Goal: Task Accomplishment & Management: Manage account settings

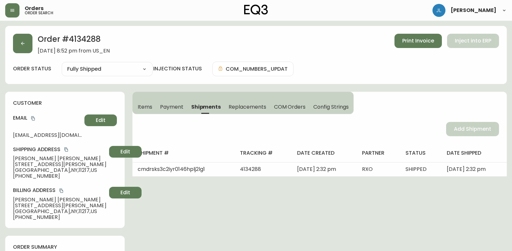
select select "FULLY_SHIPPED"
click at [18, 44] on button "button" at bounding box center [22, 43] width 19 height 19
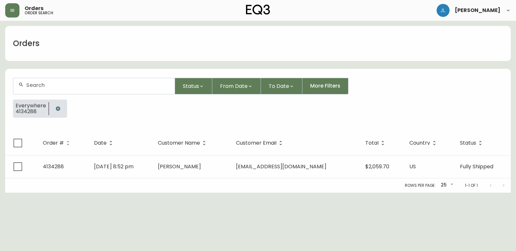
click at [54, 110] on button "button" at bounding box center [58, 108] width 13 height 13
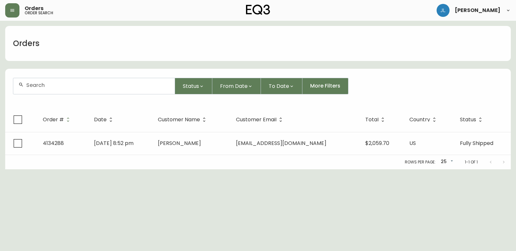
click at [56, 88] on div at bounding box center [94, 86] width 162 height 16
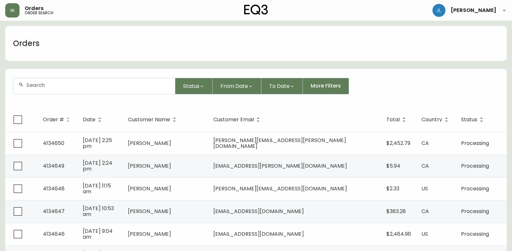
paste input "[PERSON_NAME]"
type input "[PERSON_NAME]"
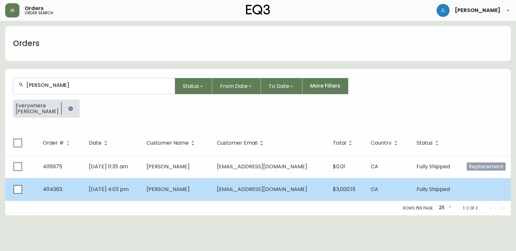
click at [211, 189] on td "[PERSON_NAME]" at bounding box center [176, 189] width 70 height 23
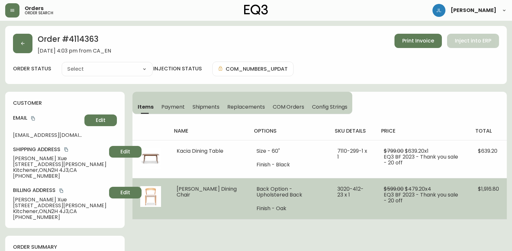
type input "Fully Shipped"
select select "FULLY_SHIPPED"
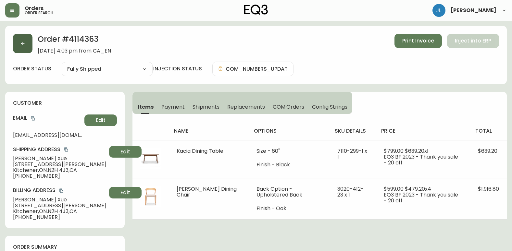
click at [23, 50] on button "button" at bounding box center [22, 43] width 19 height 19
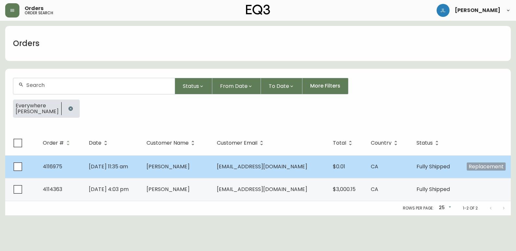
click at [141, 167] on td "[DATE] 11:35 am" at bounding box center [113, 166] width 58 height 23
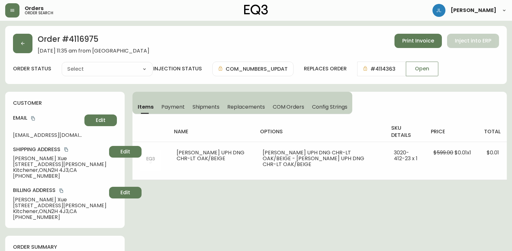
type input "Fully Shipped"
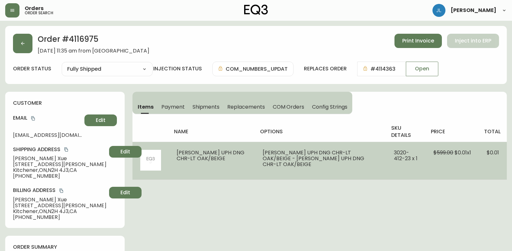
select select "FULLY_SHIPPED"
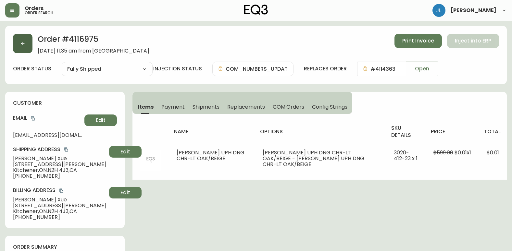
click at [19, 47] on button "button" at bounding box center [22, 43] width 19 height 19
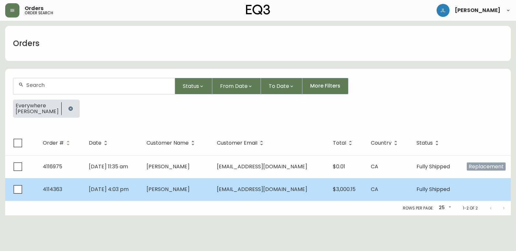
click at [211, 186] on td "[PERSON_NAME]" at bounding box center [176, 189] width 70 height 23
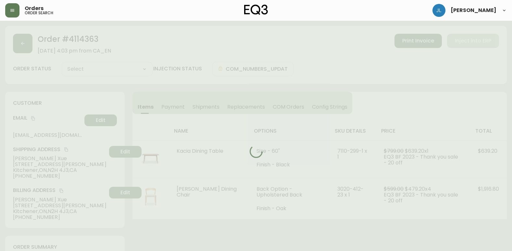
type input "Fully Shipped"
select select "FULLY_SHIPPED"
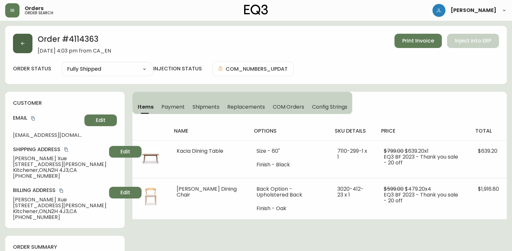
click at [29, 45] on button "button" at bounding box center [22, 43] width 19 height 19
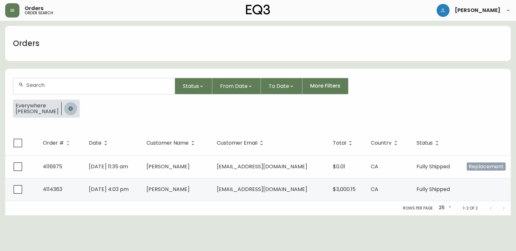
click at [68, 108] on icon "button" at bounding box center [70, 108] width 5 height 5
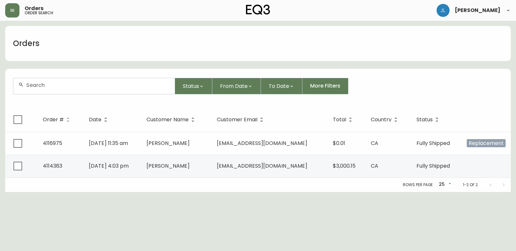
click at [59, 88] on input "text" at bounding box center [97, 85] width 143 height 6
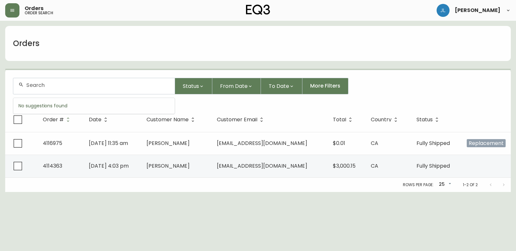
paste input "4048860"
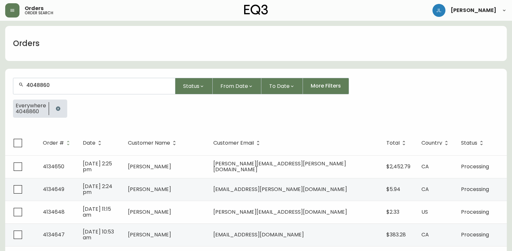
type input "4048860"
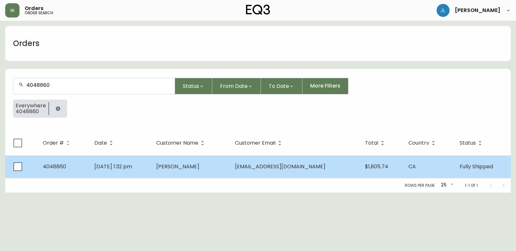
click at [151, 171] on td "[DATE] 1:32 pm" at bounding box center [120, 166] width 62 height 23
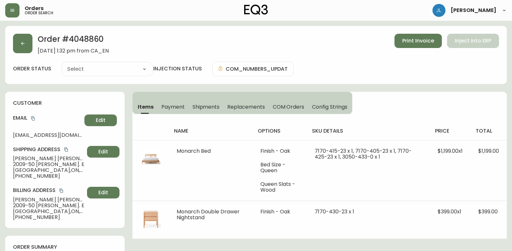
type input "Fully Shipped"
select select "FULLY_SHIPPED"
click at [6, 202] on div "customer Email [EMAIL_ADDRESS][DOMAIN_NAME] Edit Shipping Address [PERSON_NAME]…" at bounding box center [64, 160] width 119 height 136
click at [25, 42] on button "button" at bounding box center [22, 43] width 19 height 19
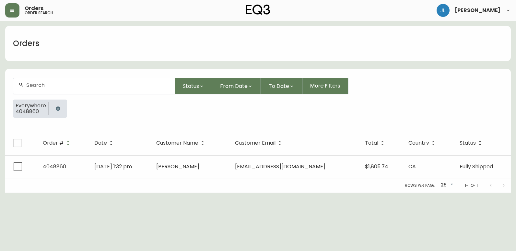
click at [57, 106] on icon "button" at bounding box center [57, 108] width 5 height 5
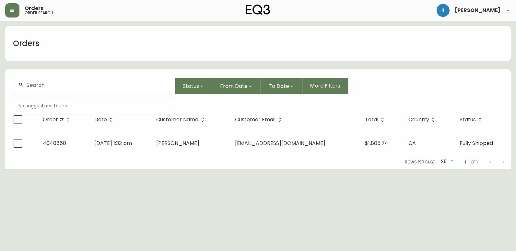
click at [79, 88] on input "text" at bounding box center [97, 85] width 143 height 6
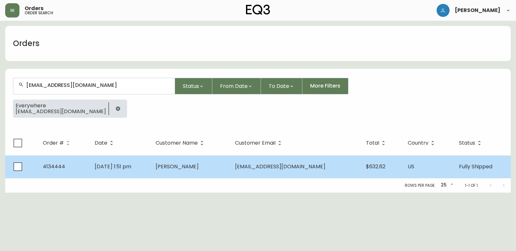
type input "[EMAIL_ADDRESS][DOMAIN_NAME]"
click at [230, 171] on td "[PERSON_NAME]" at bounding box center [190, 166] width 79 height 23
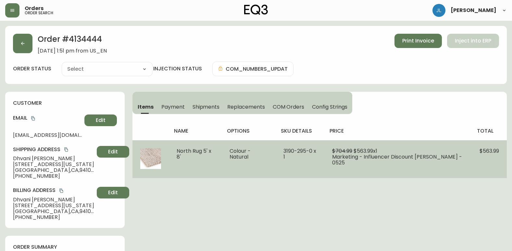
type input "Fully Shipped"
select select "FULLY_SHIPPED"
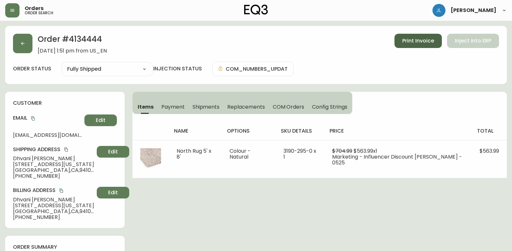
click at [420, 35] on button "Print Invoice" at bounding box center [417, 41] width 47 height 14
click at [203, 104] on span "Shipments" at bounding box center [205, 106] width 27 height 7
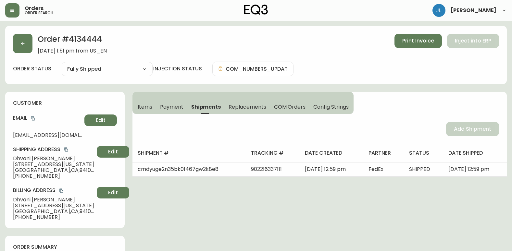
click at [147, 105] on span "Items" at bounding box center [145, 106] width 15 height 7
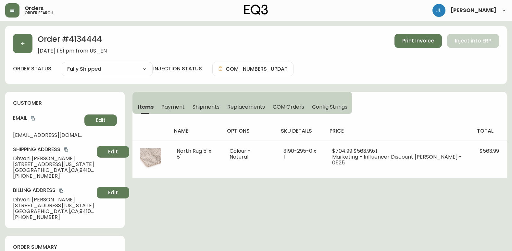
drag, startPoint x: 104, startPoint y: 42, endPoint x: 70, endPoint y: 41, distance: 34.4
click at [70, 41] on h2 "Order # 4134444" at bounding box center [72, 41] width 69 height 14
copy h2 "4134444"
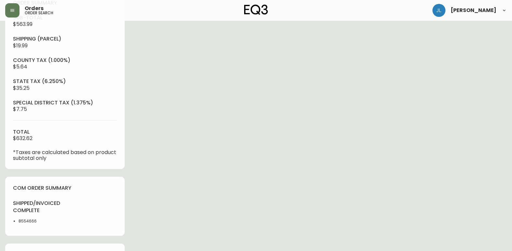
scroll to position [292, 0]
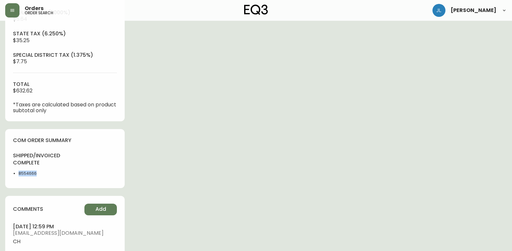
drag, startPoint x: 17, startPoint y: 174, endPoint x: 12, endPoint y: 174, distance: 5.2
click at [12, 174] on div "com order summary shipped/invoiced complete 8554666" at bounding box center [64, 158] width 119 height 59
copy li "8554666"
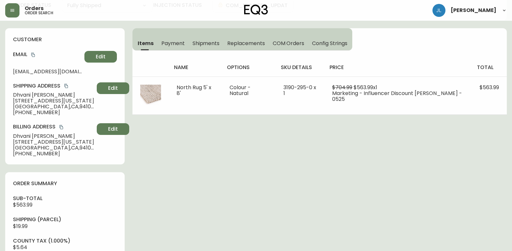
scroll to position [0, 0]
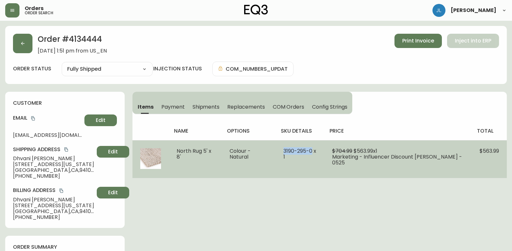
drag, startPoint x: 283, startPoint y: 151, endPoint x: 314, endPoint y: 150, distance: 30.8
click at [314, 150] on td "3190-295-0 x 1" at bounding box center [299, 159] width 49 height 38
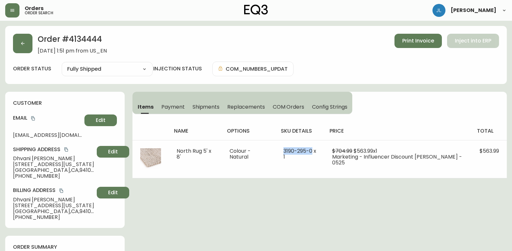
copy span "[PHONE_NUMBER]"
drag, startPoint x: 378, startPoint y: 222, endPoint x: 381, endPoint y: 224, distance: 4.2
click at [27, 40] on button "button" at bounding box center [22, 43] width 19 height 19
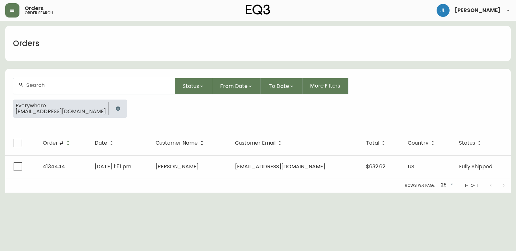
click at [112, 105] on button "button" at bounding box center [118, 108] width 13 height 13
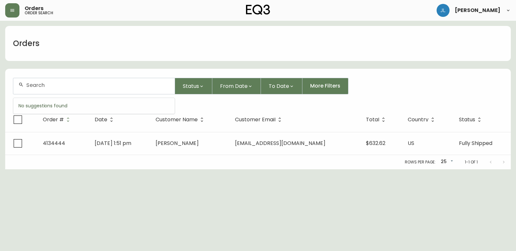
click at [74, 87] on input "text" at bounding box center [97, 85] width 143 height 6
paste input "4132050"
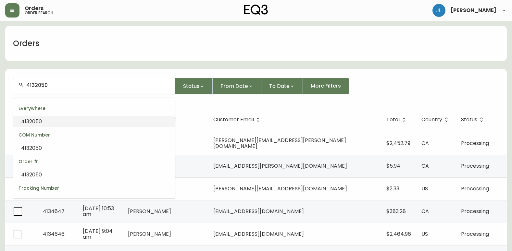
type input "4132050"
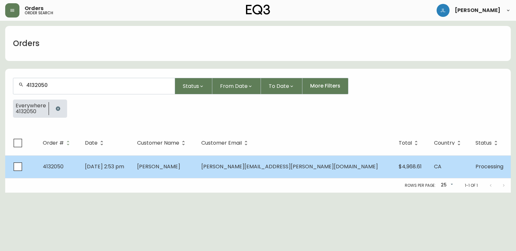
click at [132, 171] on td "[DATE] 2:53 pm" at bounding box center [106, 166] width 52 height 23
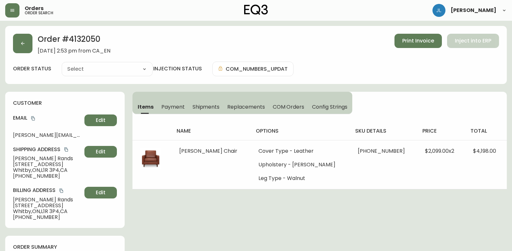
type input "Processing"
select select "PROCESSING"
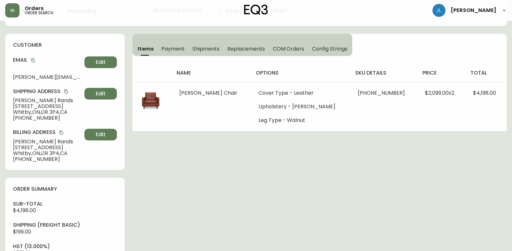
scroll to position [195, 0]
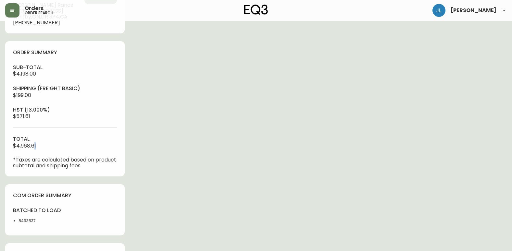
click at [35, 145] on div "sub-total $4,198.00 Shipping ( Freight Basic ) $199.00 hst (13.000%) $571.61 to…" at bounding box center [65, 116] width 104 height 105
drag, startPoint x: 48, startPoint y: 221, endPoint x: 18, endPoint y: 223, distance: 30.2
click at [18, 223] on ul "8493537" at bounding box center [37, 221] width 48 height 6
copy li "8493537"
click at [240, 219] on div "Order # 4132050 [DATE] 2:53 pm from CA_EN Print Invoice Inject into ERP order s…" at bounding box center [255, 94] width 501 height 527
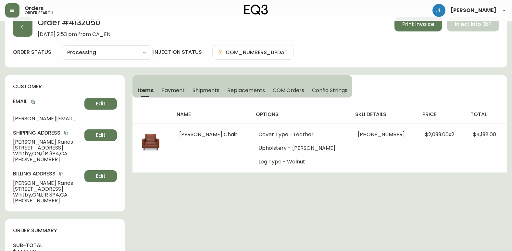
scroll to position [0, 0]
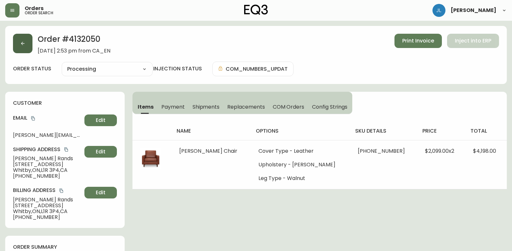
click at [26, 46] on button "button" at bounding box center [22, 43] width 19 height 19
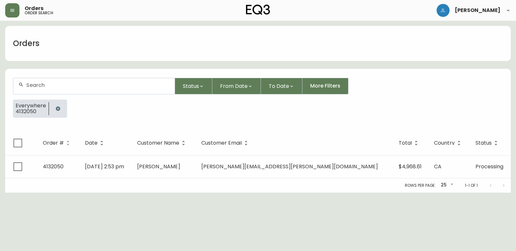
click at [58, 109] on icon "button" at bounding box center [58, 108] width 4 height 4
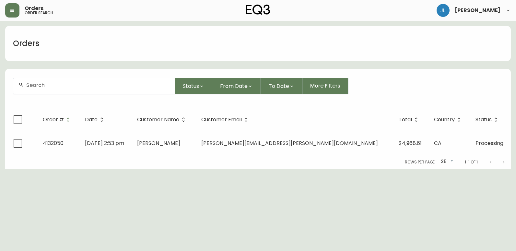
click at [70, 86] on input "text" at bounding box center [97, 85] width 143 height 6
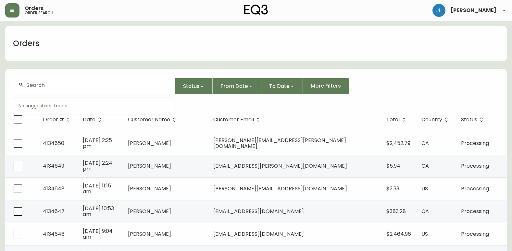
paste input "4134361"
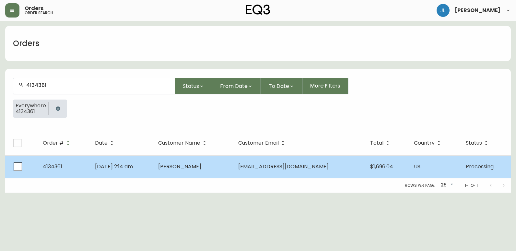
type input "4134361"
click at [82, 166] on td "4134361" at bounding box center [64, 166] width 52 height 23
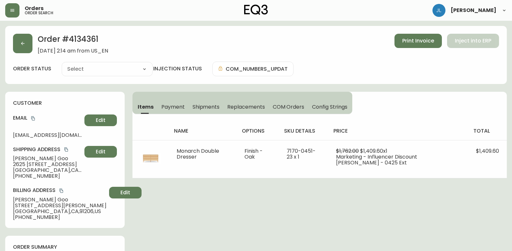
type input "Processing"
select select "PROCESSING"
click at [24, 44] on icon "button" at bounding box center [22, 43] width 5 height 5
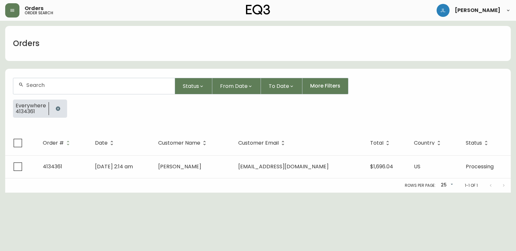
click at [56, 107] on icon "button" at bounding box center [58, 108] width 4 height 4
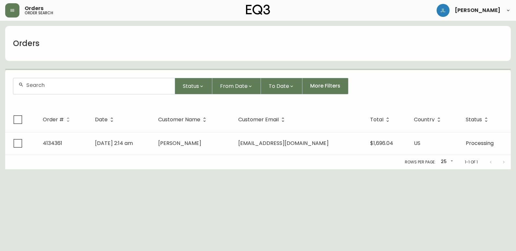
click at [75, 89] on div at bounding box center [94, 86] width 162 height 16
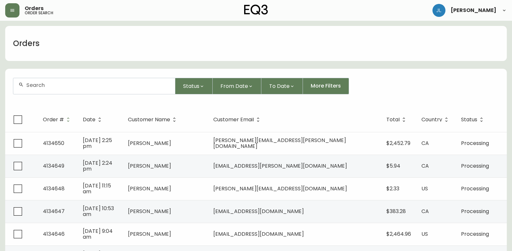
paste input "4133934"
type input "4133934"
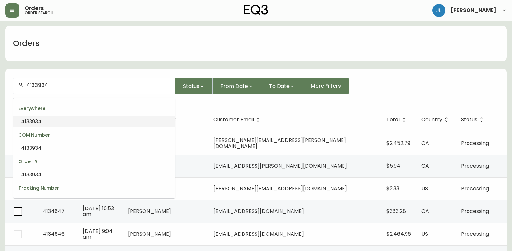
click at [78, 83] on input "4133934" at bounding box center [97, 85] width 143 height 6
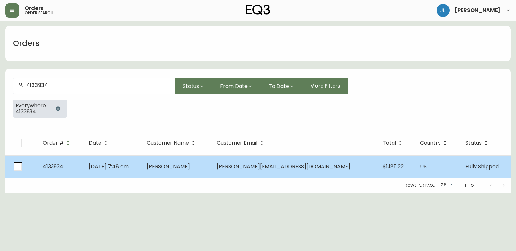
click at [142, 168] on td "[DATE] 7:48 am" at bounding box center [113, 166] width 58 height 23
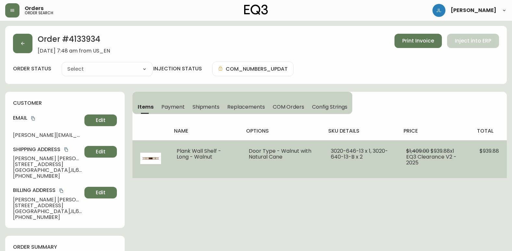
type input "Fully Shipped"
select select "FULLY_SHIPPED"
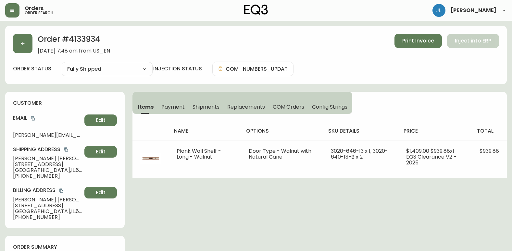
click at [206, 105] on span "Shipments" at bounding box center [205, 106] width 27 height 7
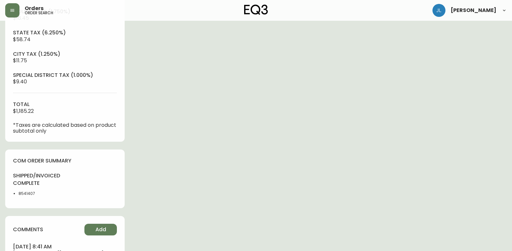
scroll to position [324, 0]
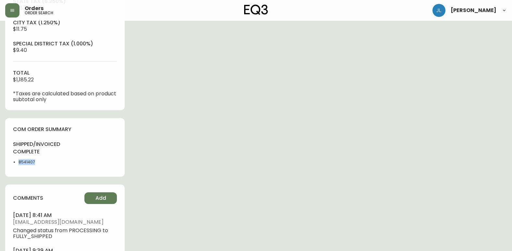
drag, startPoint x: 45, startPoint y: 164, endPoint x: 18, endPoint y: 163, distance: 27.3
click at [18, 163] on ul "8541407" at bounding box center [37, 162] width 48 height 6
copy li "8541407"
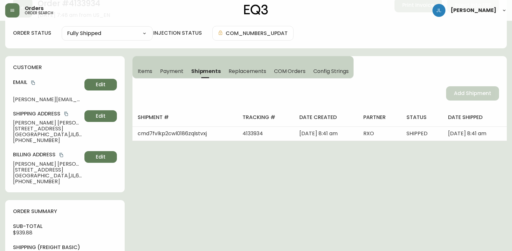
scroll to position [0, 0]
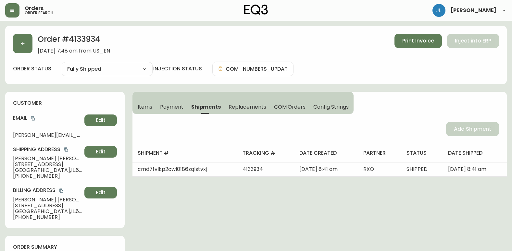
click at [152, 107] on button "Items" at bounding box center [144, 107] width 24 height 14
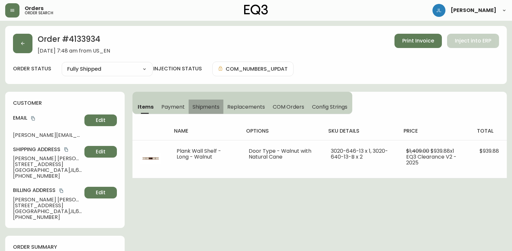
click at [220, 103] on button "Shipments" at bounding box center [205, 107] width 35 height 14
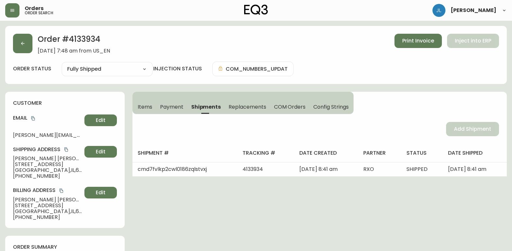
click at [147, 109] on span "Items" at bounding box center [145, 106] width 15 height 7
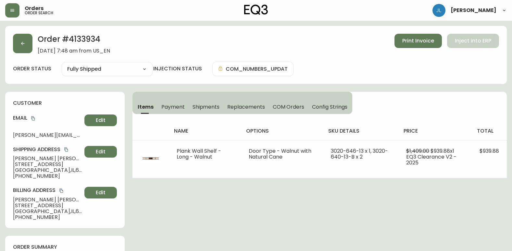
drag, startPoint x: 11, startPoint y: 80, endPoint x: 17, endPoint y: 66, distance: 15.8
click at [11, 80] on div "Order # 4133934 [DATE] 7:48 am from US_EN Print Invoice Inject into ERP order s…" at bounding box center [255, 55] width 501 height 58
click at [22, 42] on icon "button" at bounding box center [22, 43] width 5 height 5
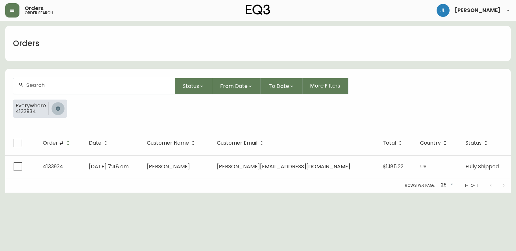
click at [58, 109] on icon "button" at bounding box center [58, 108] width 4 height 4
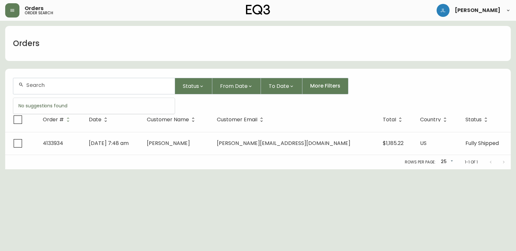
click at [66, 85] on input "text" at bounding box center [97, 85] width 143 height 6
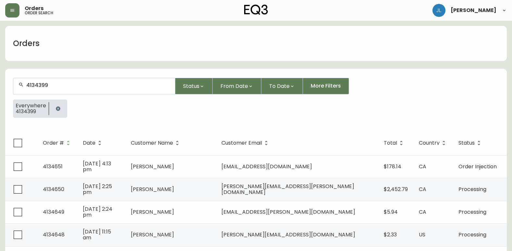
type input "4134399"
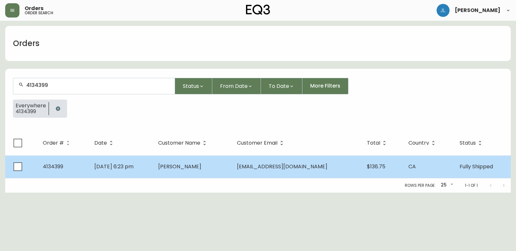
click at [153, 172] on td "[DATE] 6:23 pm" at bounding box center [121, 166] width 64 height 23
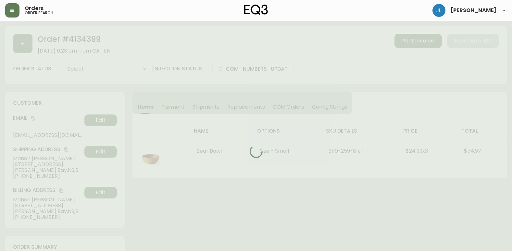
type input "Fully Shipped"
select select "FULLY_SHIPPED"
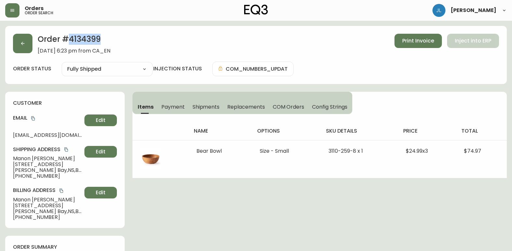
click at [71, 39] on h2 "Order # 4134399" at bounding box center [74, 41] width 73 height 14
copy h2 "4134399"
click at [27, 42] on button "button" at bounding box center [22, 43] width 19 height 19
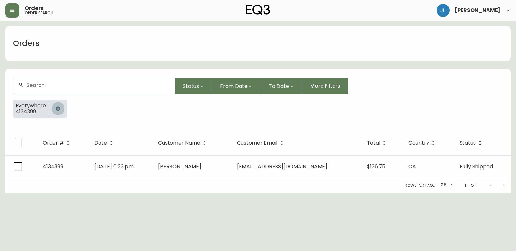
click at [59, 108] on icon "button" at bounding box center [58, 108] width 4 height 4
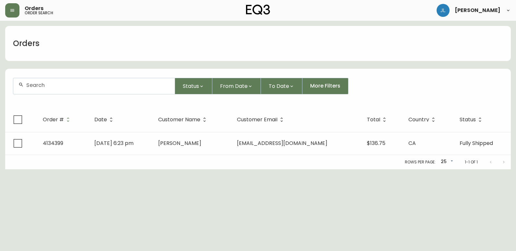
click at [63, 89] on div at bounding box center [94, 86] width 162 height 16
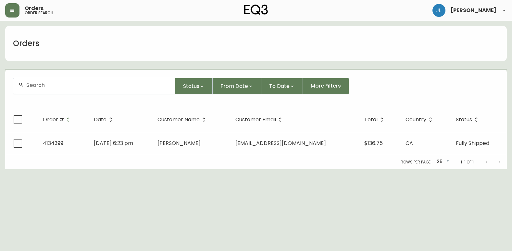
paste input "4133423"
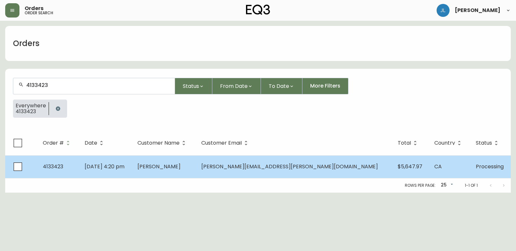
type input "4133423"
click at [132, 168] on td "[DATE] 4:20 pm" at bounding box center [105, 166] width 53 height 23
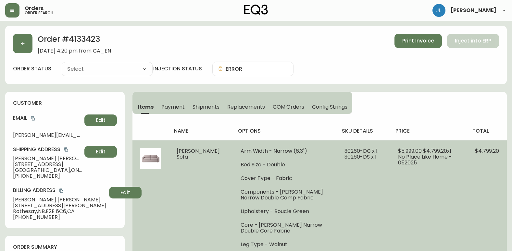
type input "Processing"
select select "PROCESSING"
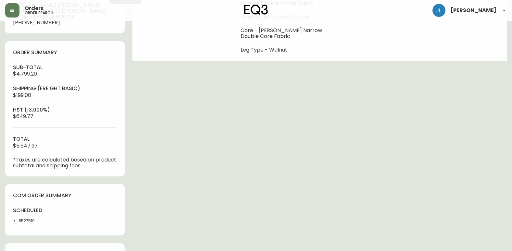
scroll to position [227, 0]
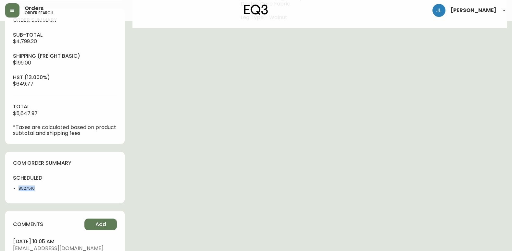
drag, startPoint x: 38, startPoint y: 189, endPoint x: 16, endPoint y: 187, distance: 22.5
click at [16, 187] on ul "8527510" at bounding box center [37, 189] width 48 height 6
copy li "8527510"
drag, startPoint x: 355, startPoint y: 224, endPoint x: 474, endPoint y: 250, distance: 121.2
click at [355, 224] on div "Order # 4133423 [DATE] 4:20 pm from CA_EN Print Invoice Inject into ERP order s…" at bounding box center [255, 59] width 501 height 521
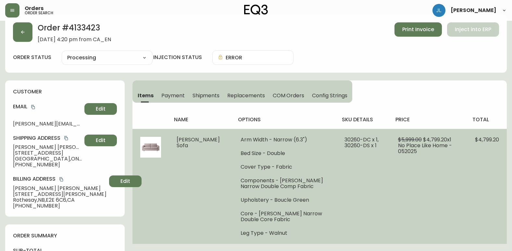
scroll to position [0, 0]
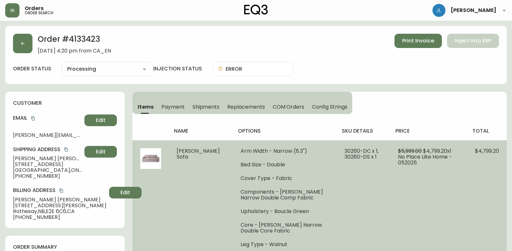
click at [404, 233] on td "$5,999.00 $4,799.20 x 1 No Place Like Home - 052025" at bounding box center [428, 197] width 77 height 115
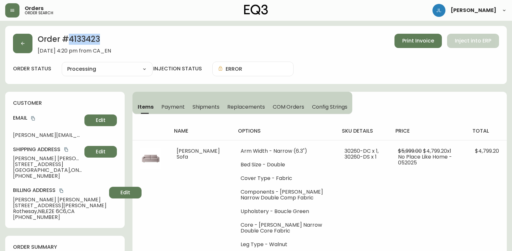
drag, startPoint x: 100, startPoint y: 38, endPoint x: 71, endPoint y: 41, distance: 29.0
click at [71, 41] on h2 "Order # 4133423" at bounding box center [74, 41] width 73 height 14
copy h2 "4133423"
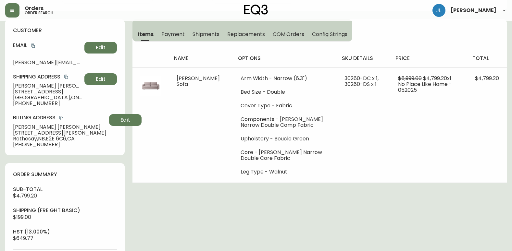
scroll to position [195, 0]
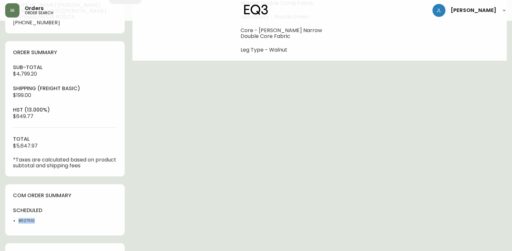
drag, startPoint x: 31, startPoint y: 223, endPoint x: 17, endPoint y: 222, distance: 14.4
click at [17, 222] on ul "8527510" at bounding box center [37, 221] width 48 height 6
copy li "8527510"
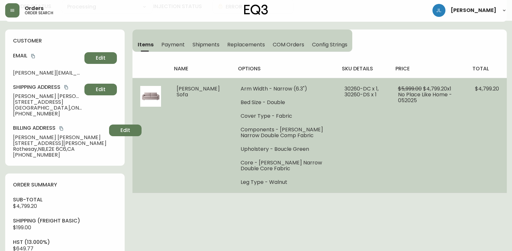
scroll to position [65, 0]
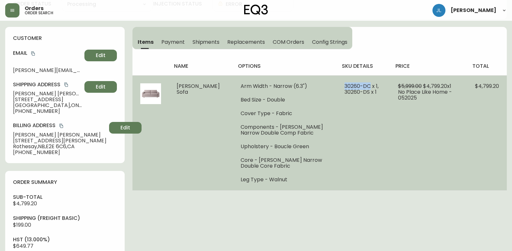
drag, startPoint x: 328, startPoint y: 84, endPoint x: 357, endPoint y: 86, distance: 28.9
click at [357, 86] on td "30260-DC x 1, 30260-DS x 1" at bounding box center [363, 132] width 54 height 115
copy span "30260-DC"
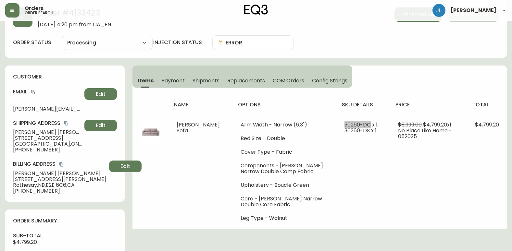
scroll to position [0, 0]
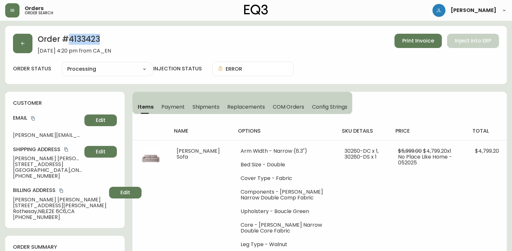
drag, startPoint x: 100, startPoint y: 37, endPoint x: 70, endPoint y: 38, distance: 29.8
click at [70, 38] on h2 "Order # 4133423" at bounding box center [74, 41] width 73 height 14
